Goal: Information Seeking & Learning: Find specific fact

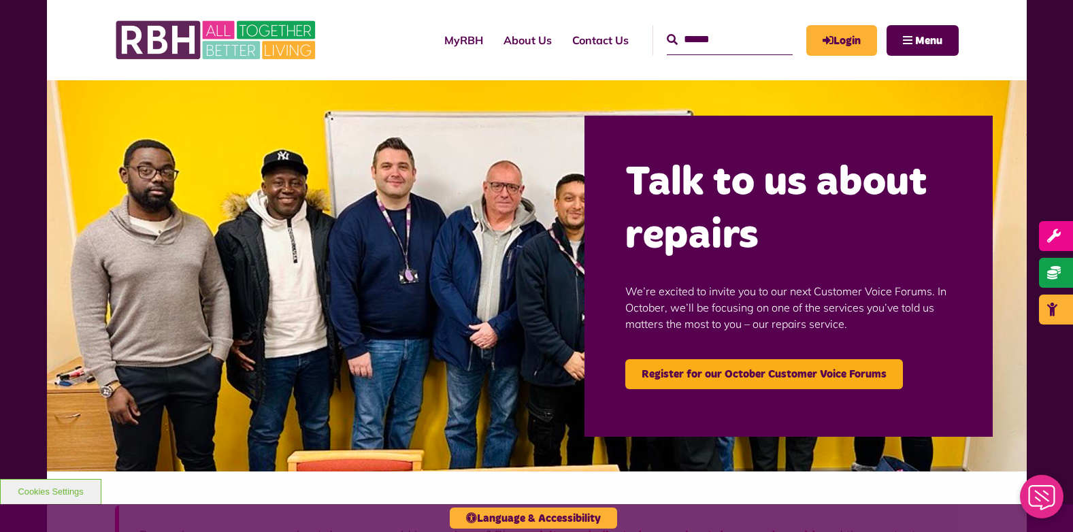
click at [733, 48] on input "Search" at bounding box center [730, 39] width 126 height 29
type input "*******"
click at [667, 32] on button "Search" at bounding box center [672, 40] width 11 height 16
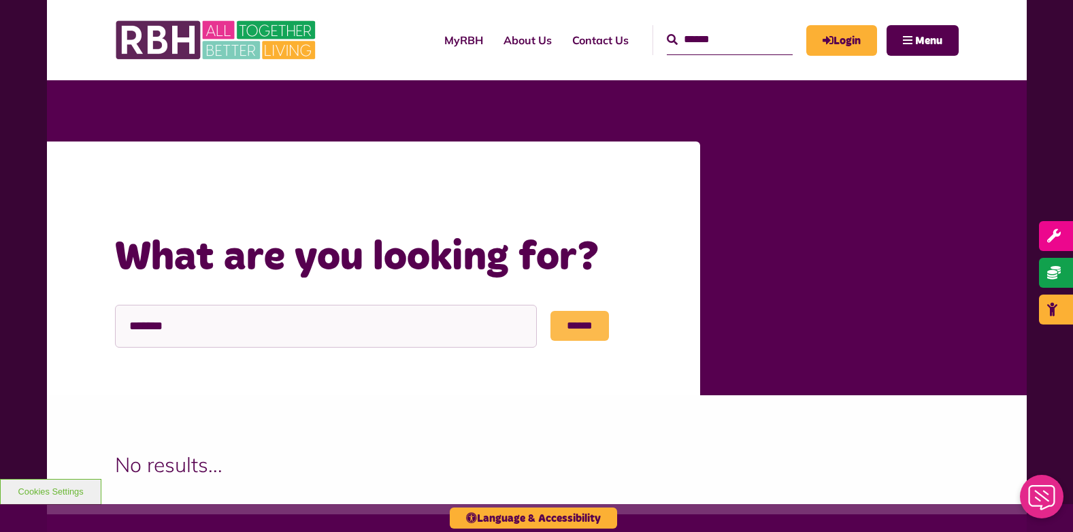
click at [578, 328] on input "******" at bounding box center [579, 326] width 58 height 30
